Goal: Obtain resource: Obtain resource

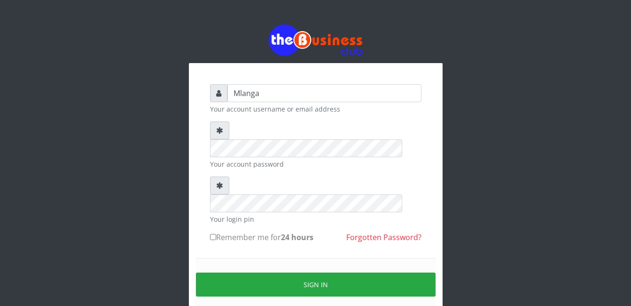
click at [140, 183] on div "Mlanga Your account username or email address Your account password Your login …" at bounding box center [316, 187] width 536 height 374
click at [80, 222] on div "Mlanga Your account username or email address Your account password Your login …" at bounding box center [316, 187] width 536 height 374
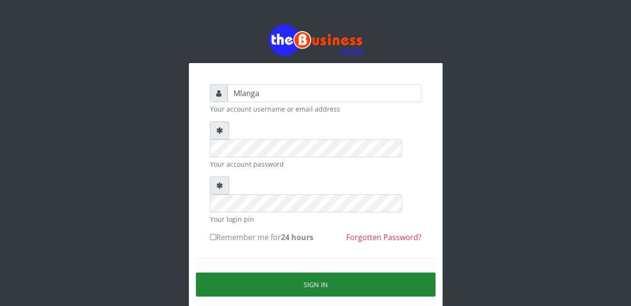
click at [339, 272] on button "Sign in" at bounding box center [316, 284] width 240 height 24
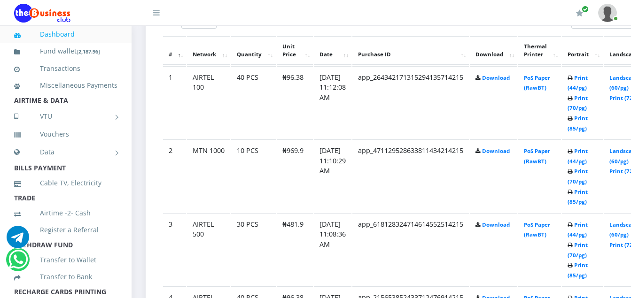
scroll to position [526, 0]
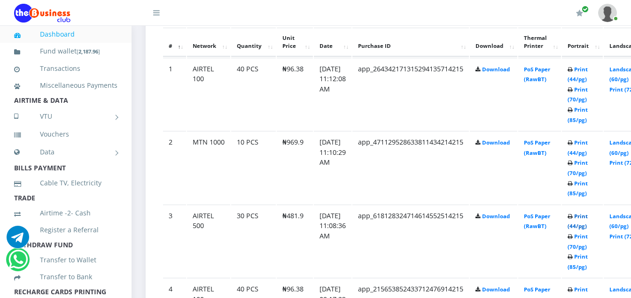
click at [588, 218] on link "Print (44/pg)" at bounding box center [578, 221] width 20 height 17
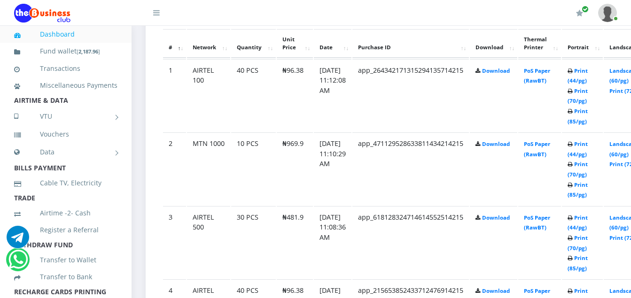
scroll to position [526, 0]
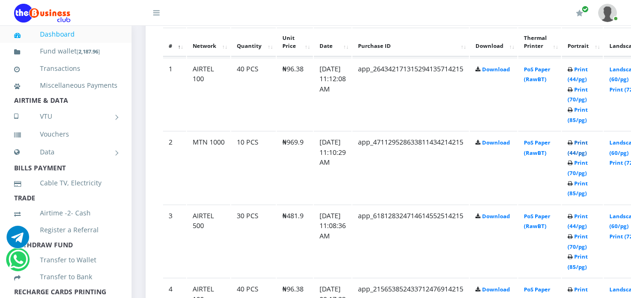
click at [588, 146] on link "Print (44/pg)" at bounding box center [578, 147] width 20 height 17
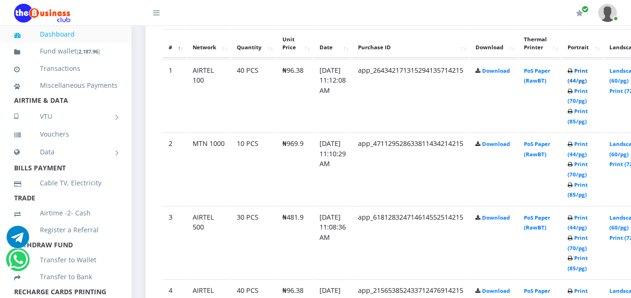
click at [588, 72] on link "Print (44/pg)" at bounding box center [578, 75] width 20 height 17
